Goal: Check status: Check status

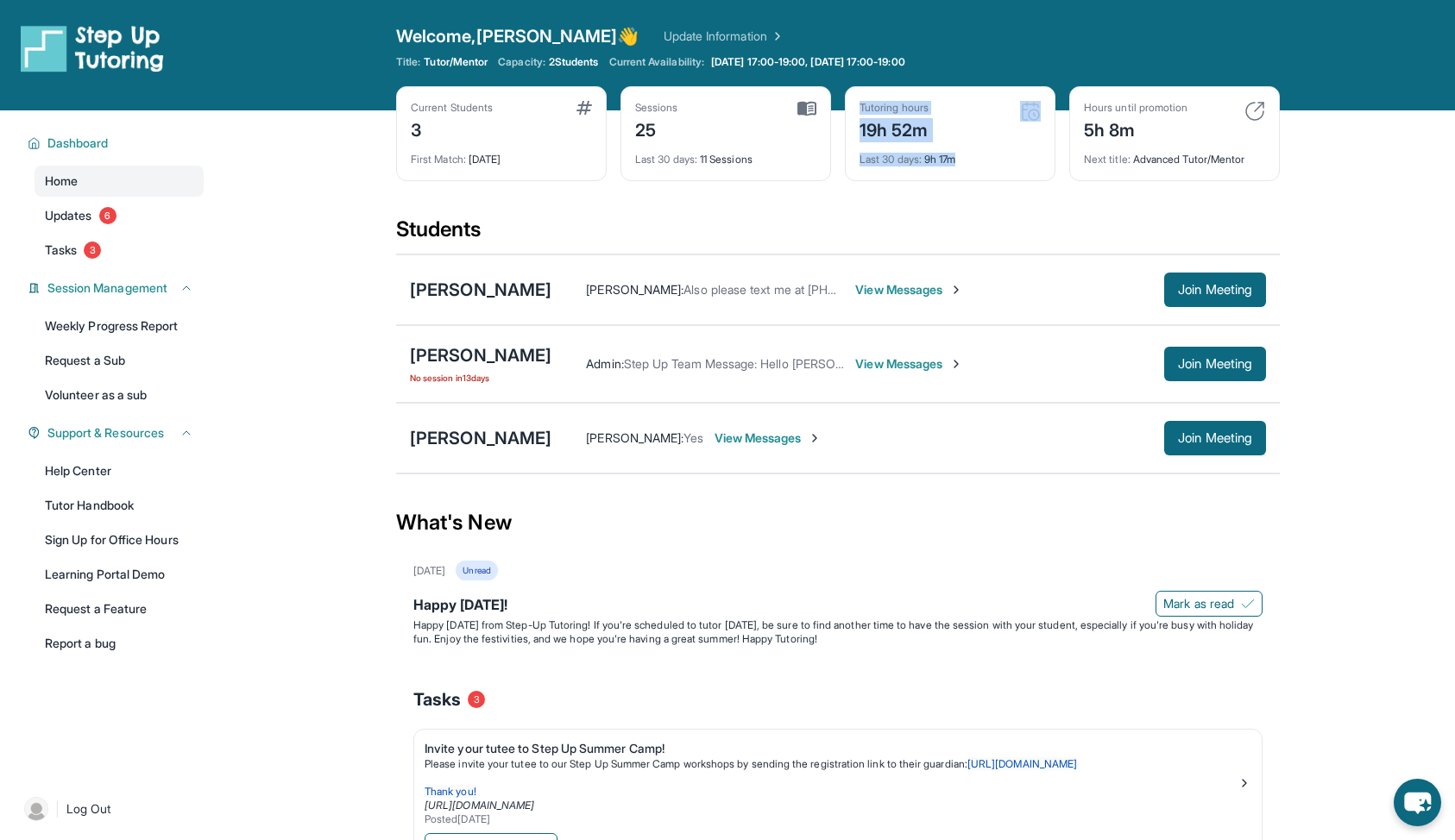
drag, startPoint x: 970, startPoint y: 155, endPoint x: 856, endPoint y: 109, distance: 122.9
click at [856, 109] on div "Tutoring hours 19h 52m Last 30 days : 9h 17m" at bounding box center [950, 133] width 210 height 95
